Goal: Task Accomplishment & Management: Complete application form

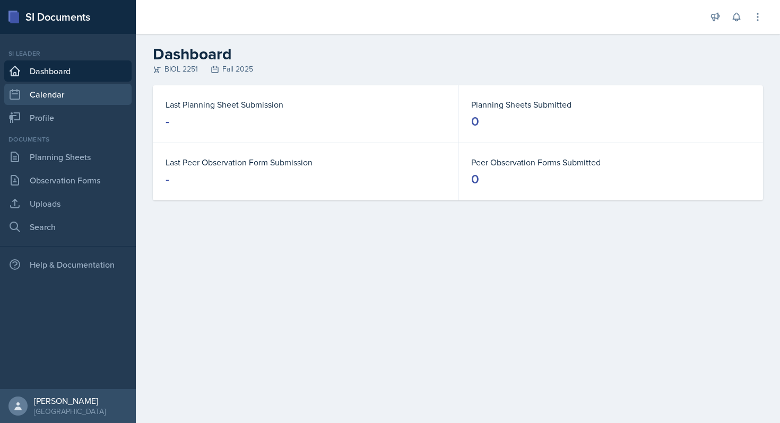
click at [69, 96] on link "Calendar" at bounding box center [67, 94] width 127 height 21
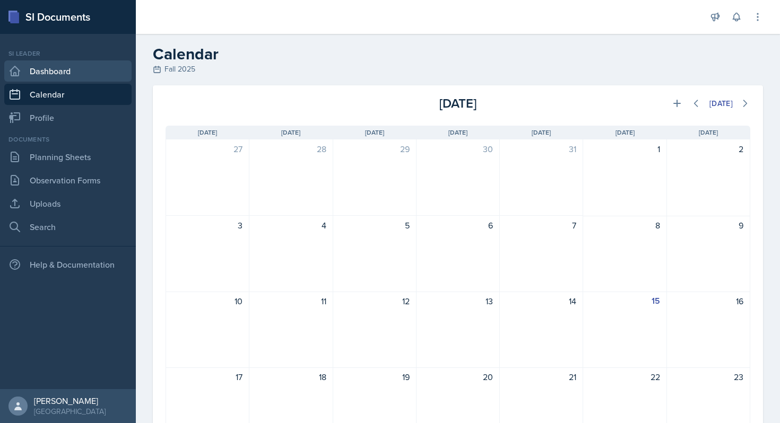
click at [78, 70] on link "Dashboard" at bounding box center [67, 70] width 127 height 21
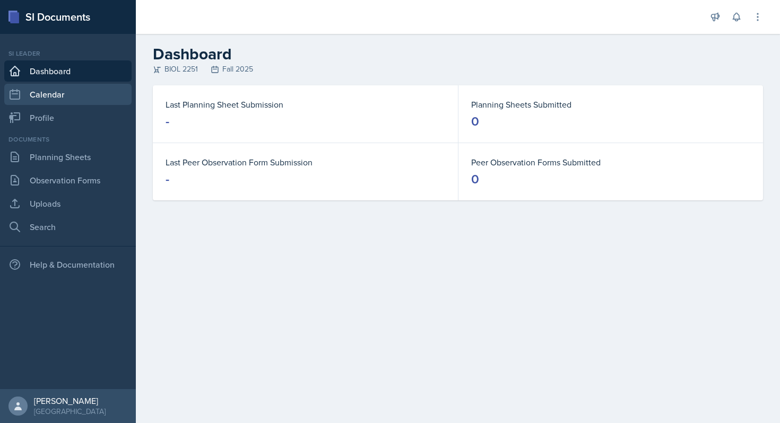
click at [75, 92] on link "Calendar" at bounding box center [67, 94] width 127 height 21
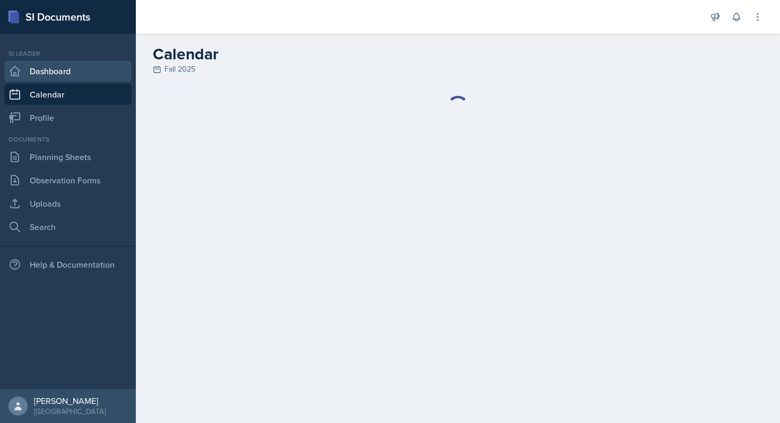
click at [78, 70] on link "Dashboard" at bounding box center [67, 70] width 127 height 21
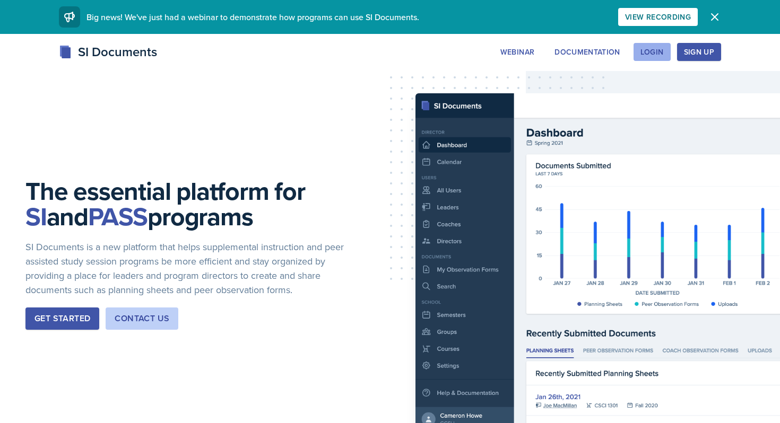
click at [649, 55] on div "Login" at bounding box center [652, 52] width 23 height 8
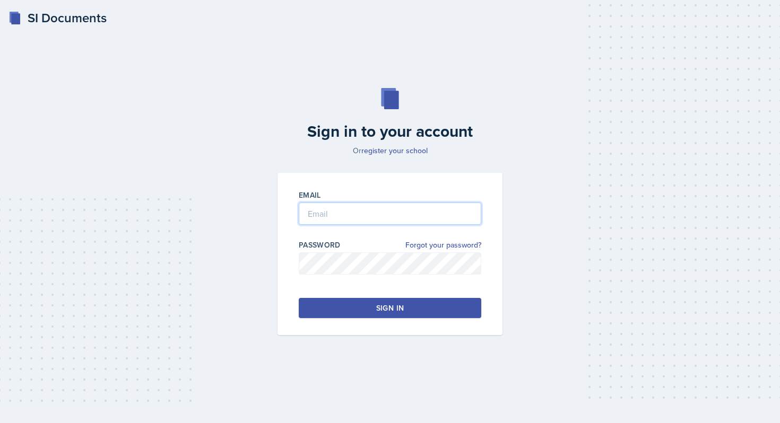
click at [360, 220] on input "email" at bounding box center [390, 214] width 183 height 22
type input "[EMAIL_ADDRESS][DOMAIN_NAME]"
click at [341, 304] on button "Sign in" at bounding box center [390, 308] width 183 height 20
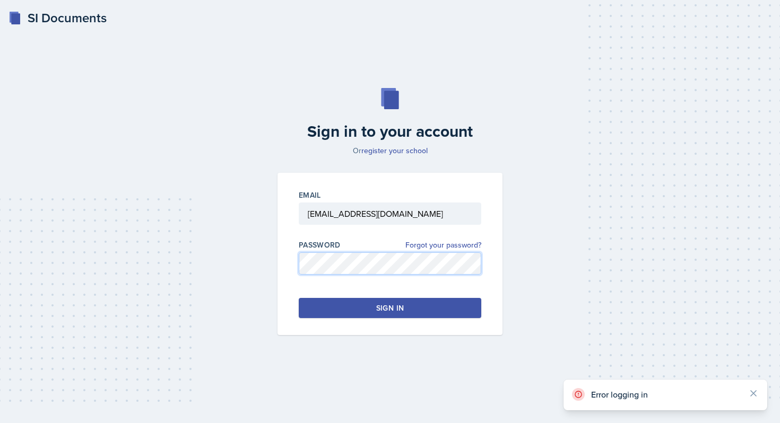
click at [263, 265] on div "Sign in to your account Or register your school Email etill1@students.kennesaw.…" at bounding box center [390, 211] width 746 height 315
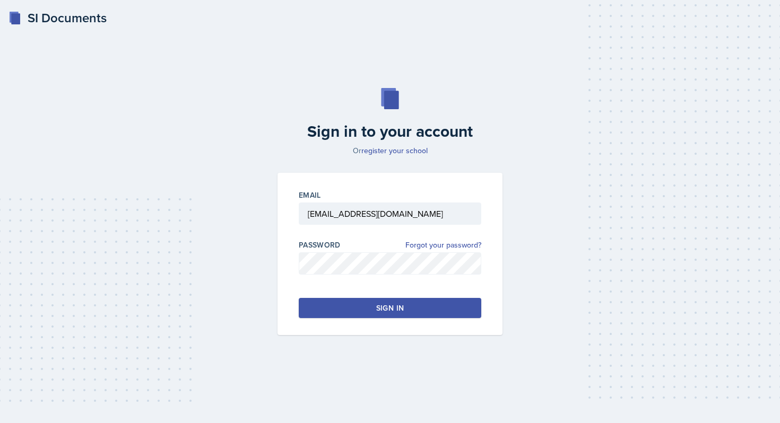
click at [361, 302] on button "Sign in" at bounding box center [390, 308] width 183 height 20
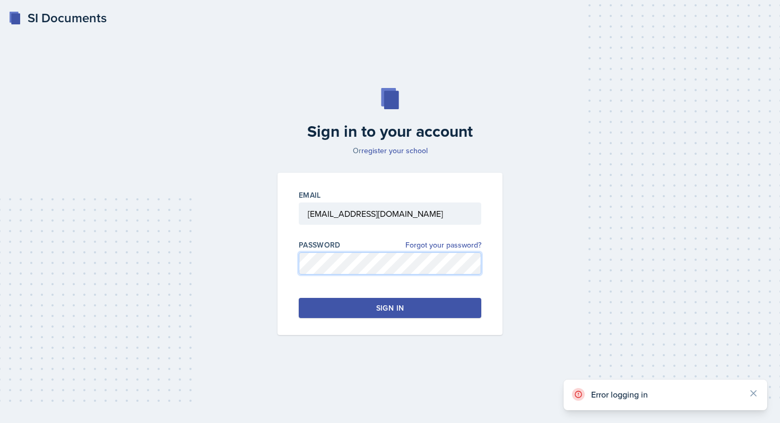
click at [247, 262] on div "Sign in to your account Or register your school Email etill1@students.kennesaw.…" at bounding box center [390, 211] width 746 height 315
click at [240, 263] on div "Sign in to your account Or register your school Email etill1@students.kennesaw.…" at bounding box center [390, 211] width 746 height 315
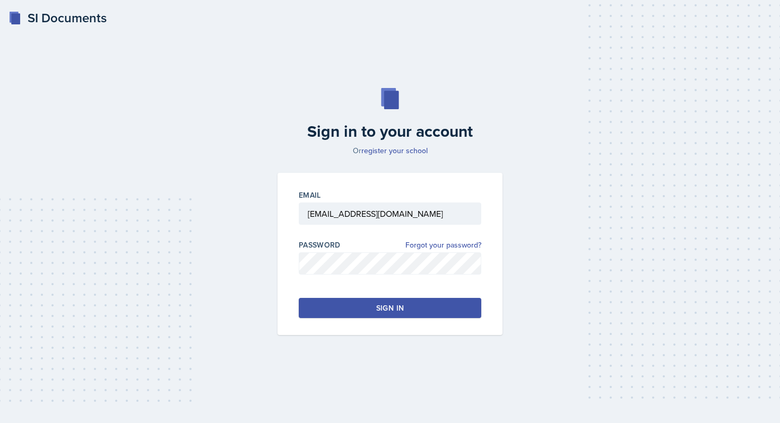
click at [315, 300] on button "Sign in" at bounding box center [390, 308] width 183 height 20
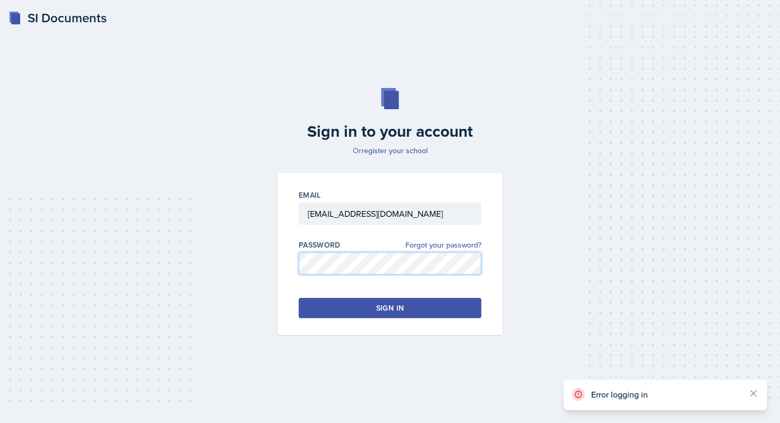
click at [273, 271] on div "Email etill1@students.kennesaw.edu Password Forgot your password? Sign in" at bounding box center [390, 254] width 238 height 162
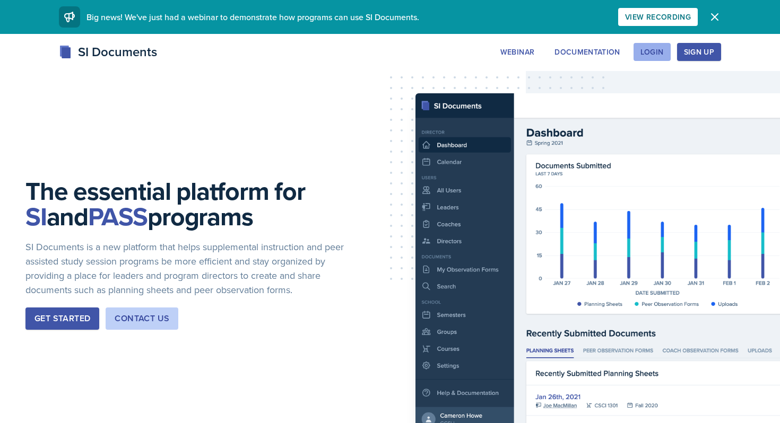
click at [661, 51] on div "Login" at bounding box center [652, 52] width 23 height 8
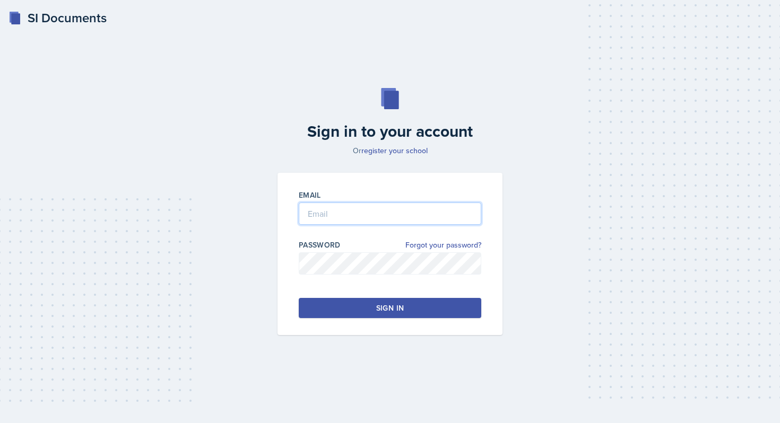
click at [345, 216] on input "email" at bounding box center [390, 214] width 183 height 22
type input "[EMAIL_ADDRESS][DOMAIN_NAME]"
click at [371, 308] on button "Sign in" at bounding box center [390, 308] width 183 height 20
click at [326, 307] on button "Sign in" at bounding box center [390, 308] width 183 height 20
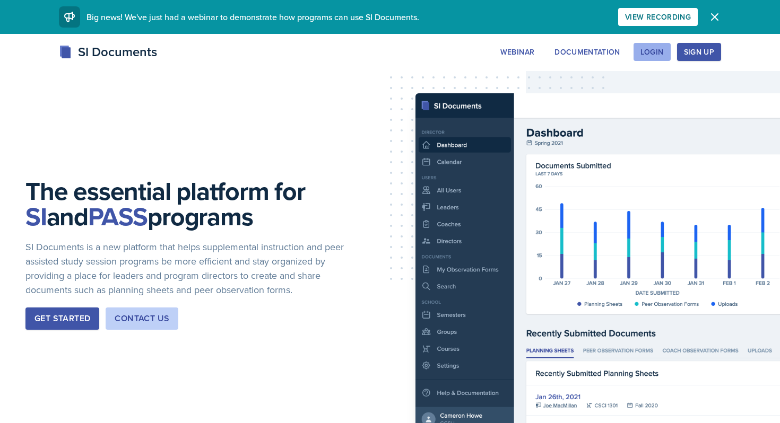
click at [651, 45] on button "Login" at bounding box center [652, 52] width 37 height 18
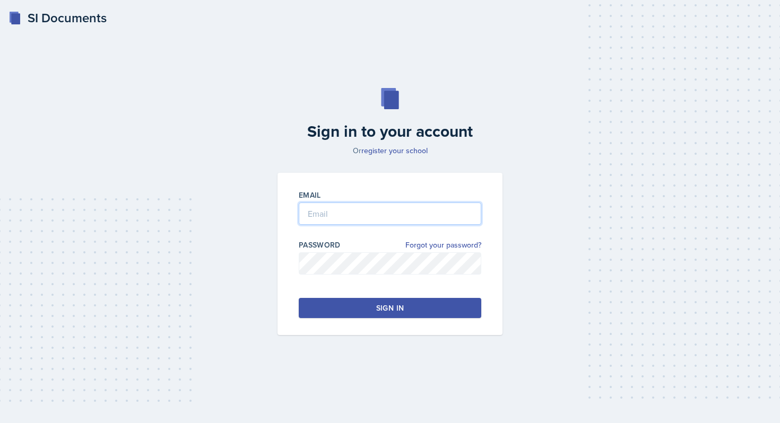
click at [319, 212] on input "email" at bounding box center [390, 214] width 183 height 22
type input "[EMAIL_ADDRESS][DOMAIN_NAME]"
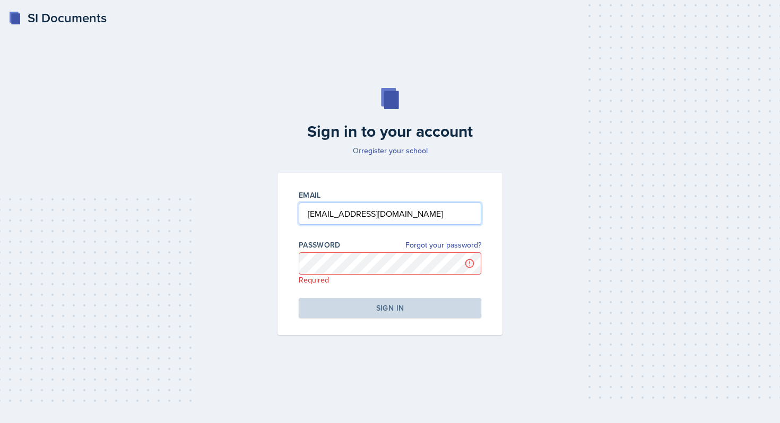
click at [308, 220] on input "[EMAIL_ADDRESS][DOMAIN_NAME]" at bounding box center [390, 214] width 183 height 22
click at [309, 215] on input "[EMAIL_ADDRESS][DOMAIN_NAME]" at bounding box center [390, 214] width 183 height 22
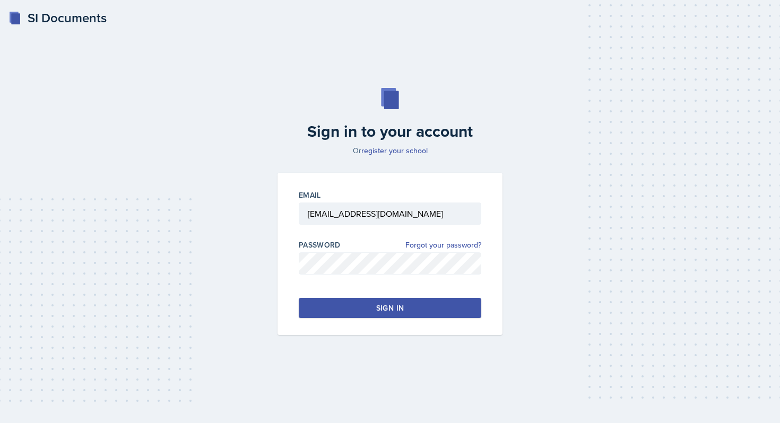
click at [356, 323] on div "Email [EMAIL_ADDRESS][DOMAIN_NAME] Password Forgot your password? Sign in" at bounding box center [390, 254] width 225 height 162
click at [366, 318] on button "Sign in" at bounding box center [390, 308] width 183 height 20
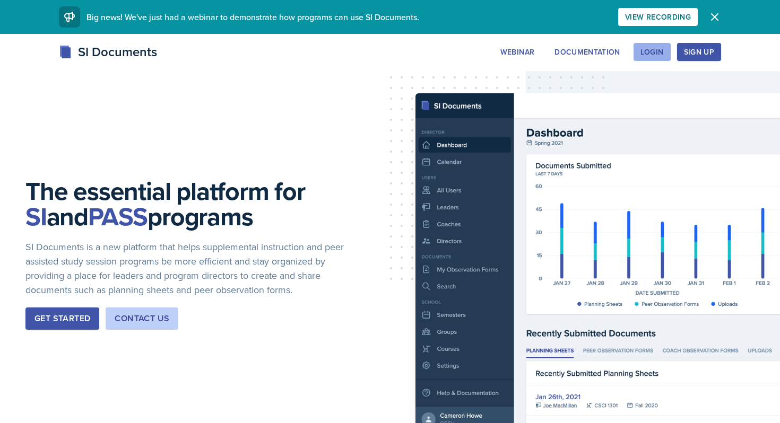
click at [642, 53] on div "Login" at bounding box center [652, 52] width 23 height 8
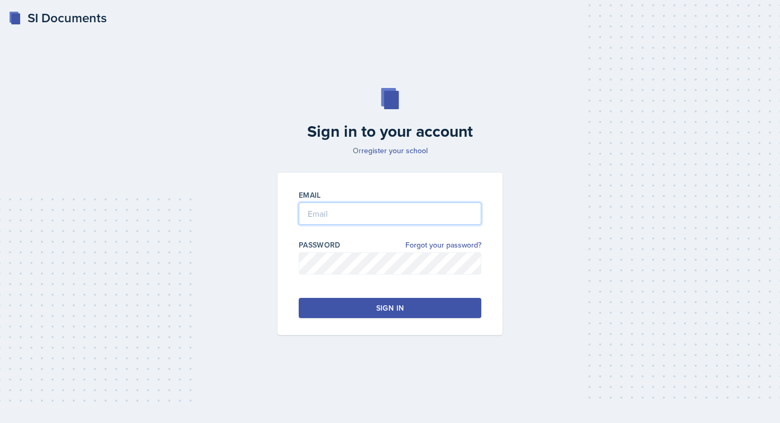
click at [328, 218] on input "email" at bounding box center [390, 214] width 183 height 22
type input "[EMAIL_ADDRESS][DOMAIN_NAME]"
click at [412, 307] on button "Sign in" at bounding box center [390, 308] width 183 height 20
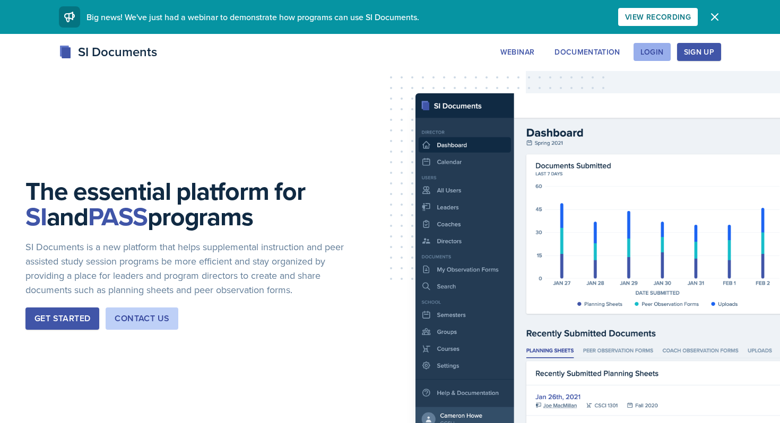
click at [652, 51] on div "Login" at bounding box center [652, 52] width 23 height 8
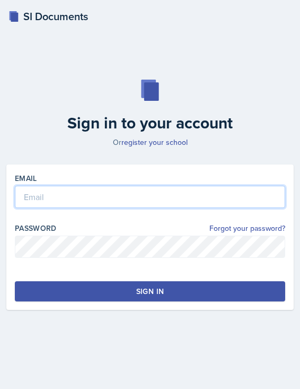
click at [37, 200] on input "email" at bounding box center [150, 197] width 271 height 22
type input "[EMAIL_ADDRESS][DOMAIN_NAME]"
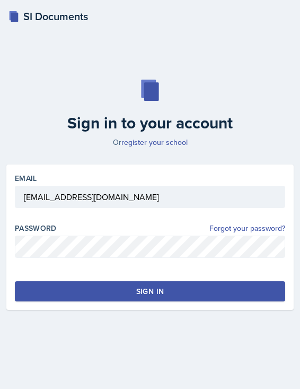
click at [73, 293] on button "Sign in" at bounding box center [150, 291] width 271 height 20
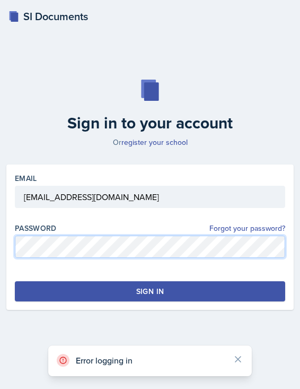
click at [0, 250] on html "SI Documents Sign in to your account Or register your school Email etill1@stude…" at bounding box center [150, 194] width 300 height 389
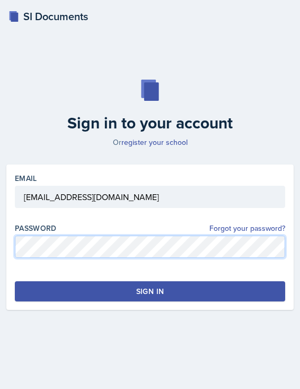
click at [0, 249] on html "SI Documents Sign in to your account Or register your school Email etill1@stude…" at bounding box center [150, 194] width 300 height 389
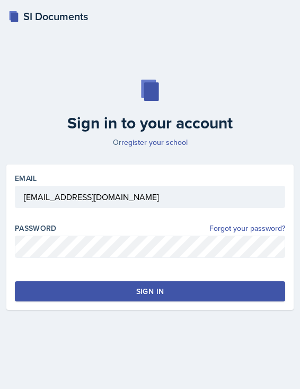
click at [96, 286] on button "Sign in" at bounding box center [150, 291] width 271 height 20
click at [177, 293] on button "Sign in" at bounding box center [150, 291] width 271 height 20
click at [166, 286] on button "Sign in" at bounding box center [150, 291] width 271 height 20
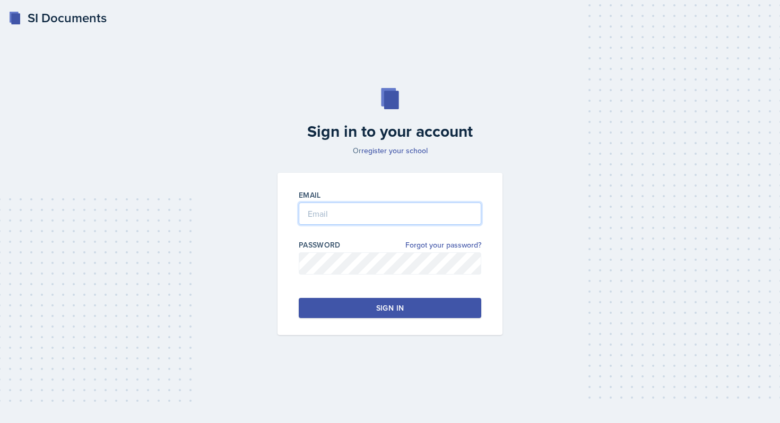
click at [339, 209] on input "email" at bounding box center [390, 214] width 183 height 22
type input "[EMAIL_ADDRESS][DOMAIN_NAME]"
click at [334, 313] on button "Sign in" at bounding box center [390, 308] width 183 height 20
